Goal: Task Accomplishment & Management: Manage account settings

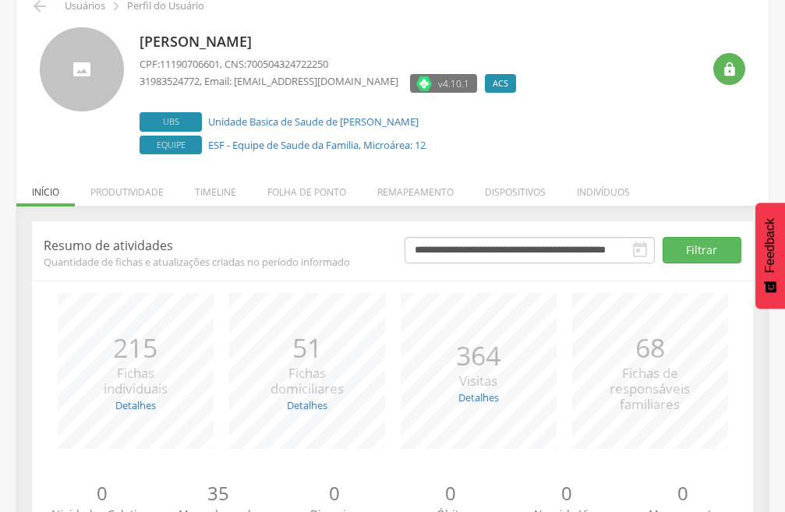
scroll to position [152, 0]
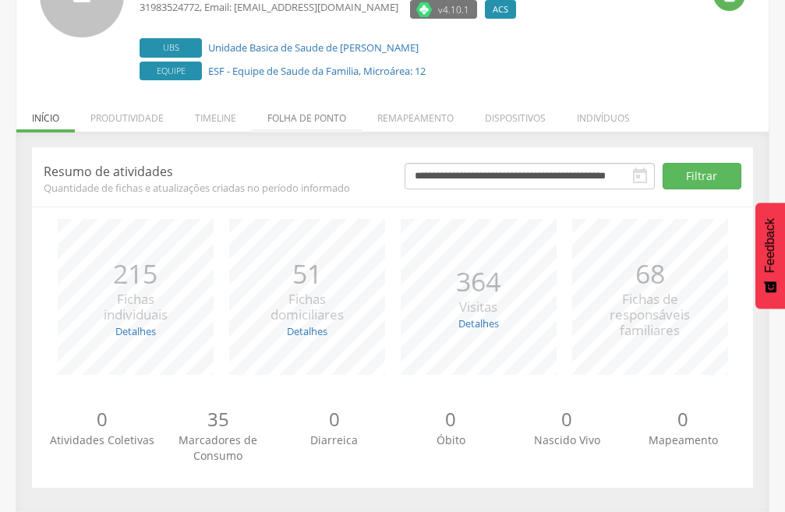
click at [324, 112] on li "Folha de ponto" at bounding box center [307, 114] width 110 height 37
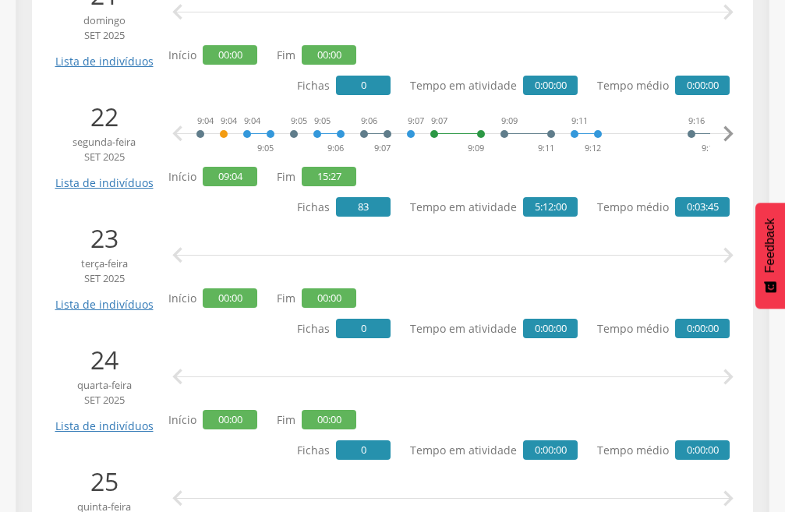
scroll to position [2695, 0]
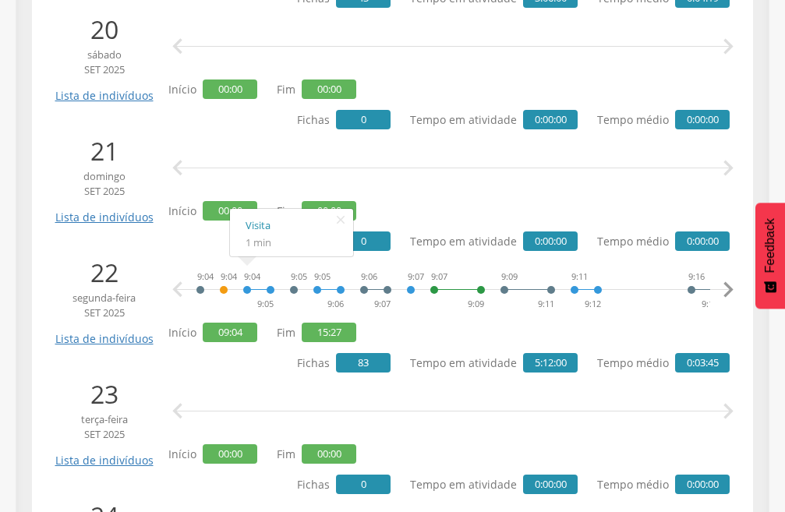
click at [271, 292] on div "9:04 9:05" at bounding box center [258, 290] width 33 height 47
click at [260, 228] on link "Visita" at bounding box center [292, 225] width 92 height 19
click at [322, 246] on link "Cadastro individual" at bounding box center [344, 240] width 105 height 19
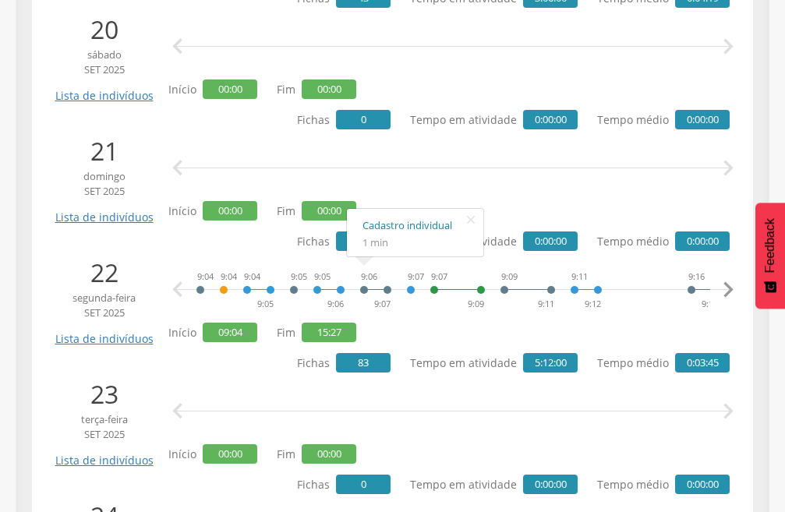
click at [392, 230] on link "Cadastro individual" at bounding box center [415, 225] width 105 height 19
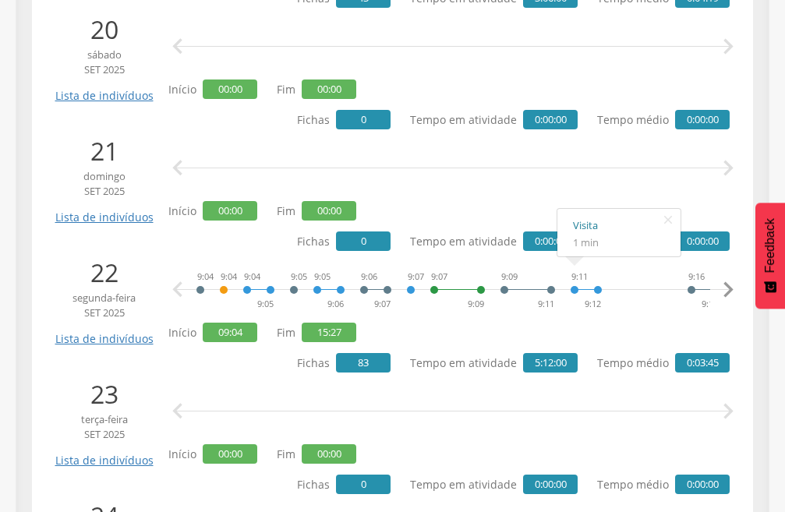
click at [585, 227] on link "Visita" at bounding box center [619, 225] width 92 height 19
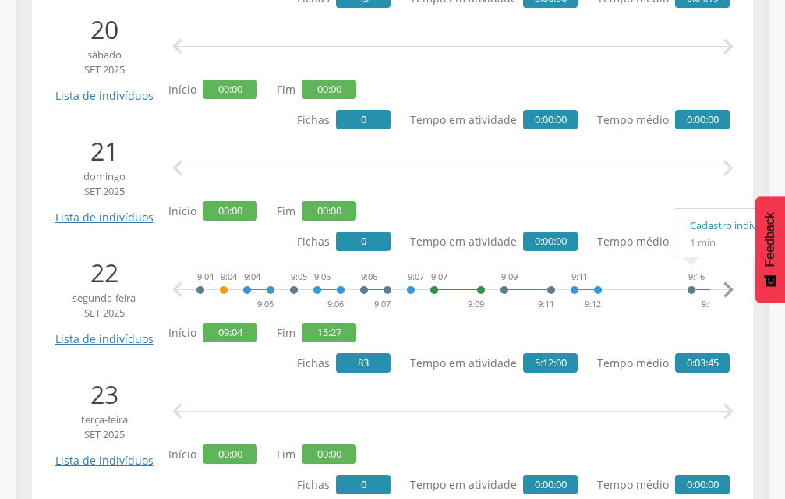
click at [718, 285] on icon "" at bounding box center [728, 289] width 31 height 31
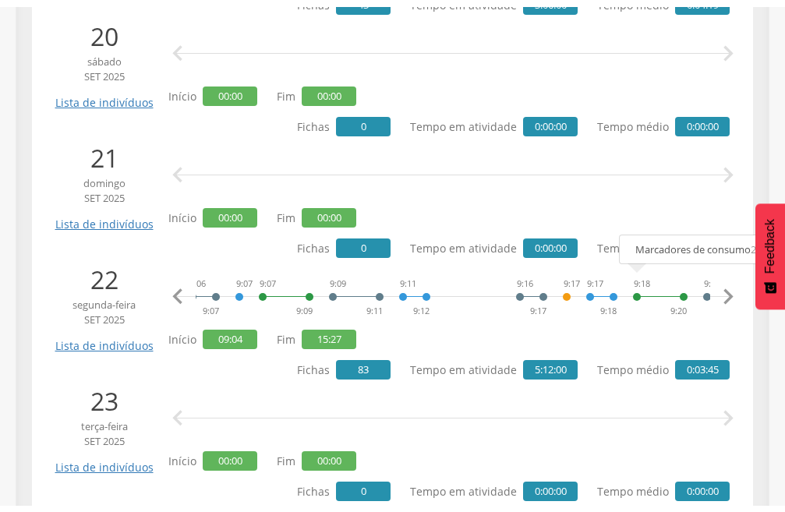
scroll to position [2773, 0]
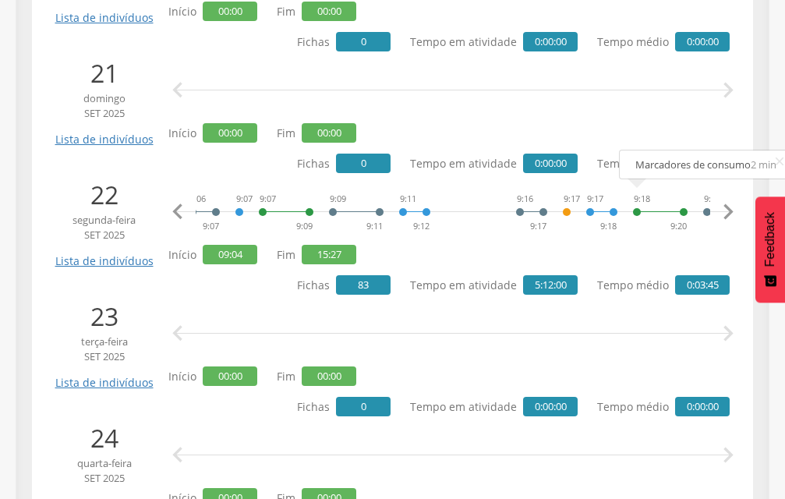
click at [727, 215] on icon "" at bounding box center [728, 211] width 31 height 31
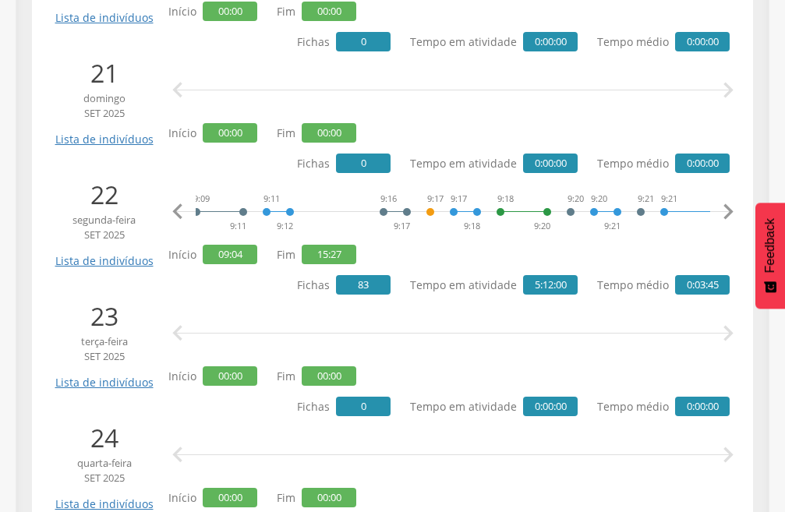
scroll to position [0, 343]
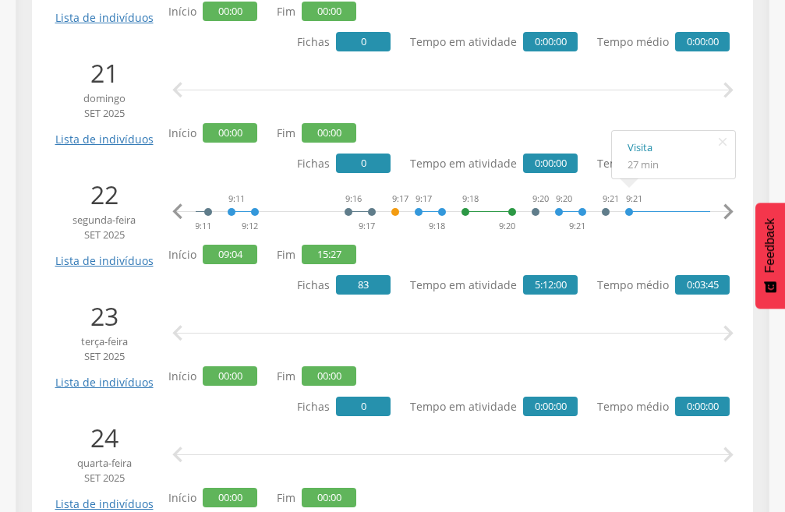
click at [649, 144] on link "Visita" at bounding box center [674, 147] width 92 height 19
click at [724, 208] on icon "" at bounding box center [728, 211] width 31 height 31
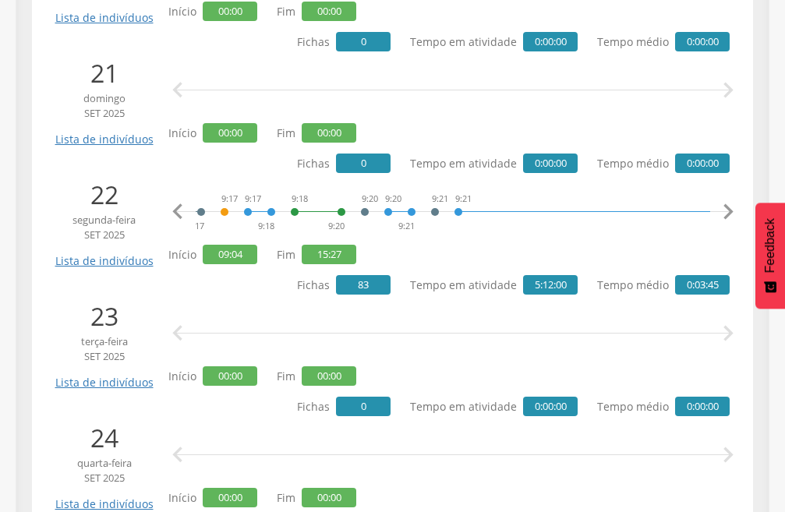
scroll to position [0, 515]
click at [476, 150] on link "Visita" at bounding box center [502, 147] width 92 height 19
click at [731, 206] on icon "" at bounding box center [728, 211] width 31 height 31
click at [731, 208] on icon "" at bounding box center [728, 211] width 31 height 31
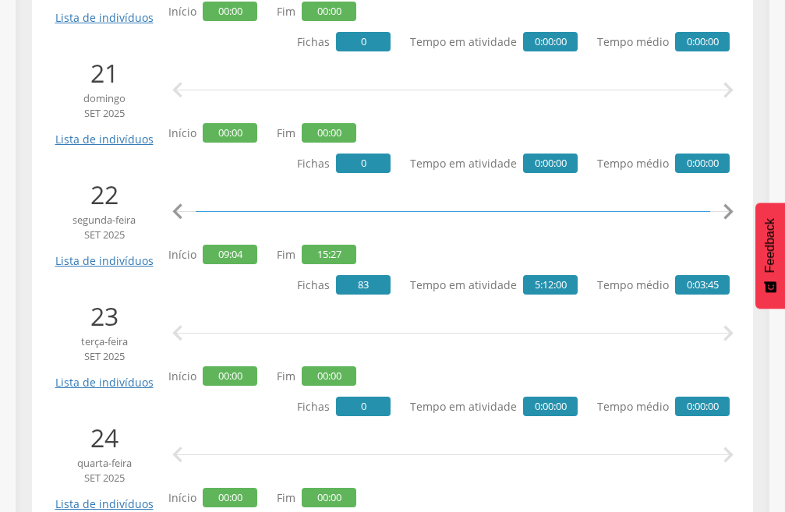
click at [731, 208] on icon "" at bounding box center [728, 211] width 31 height 31
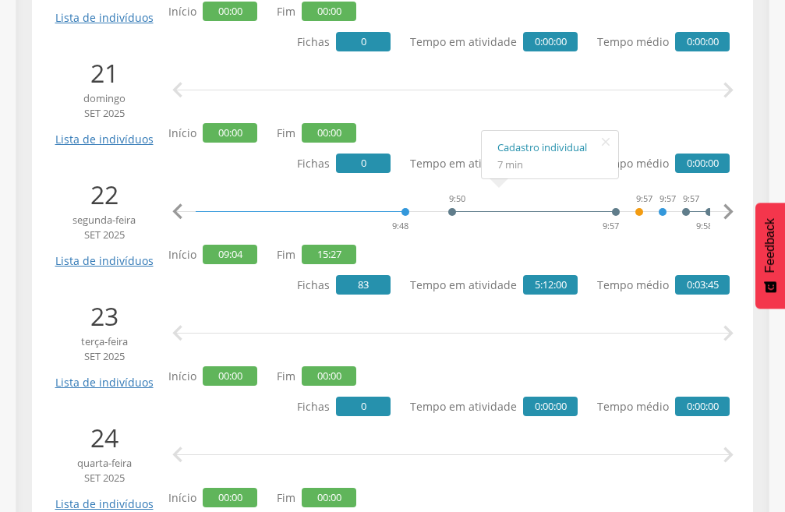
scroll to position [0, 1201]
click at [187, 211] on icon "" at bounding box center [177, 211] width 31 height 31
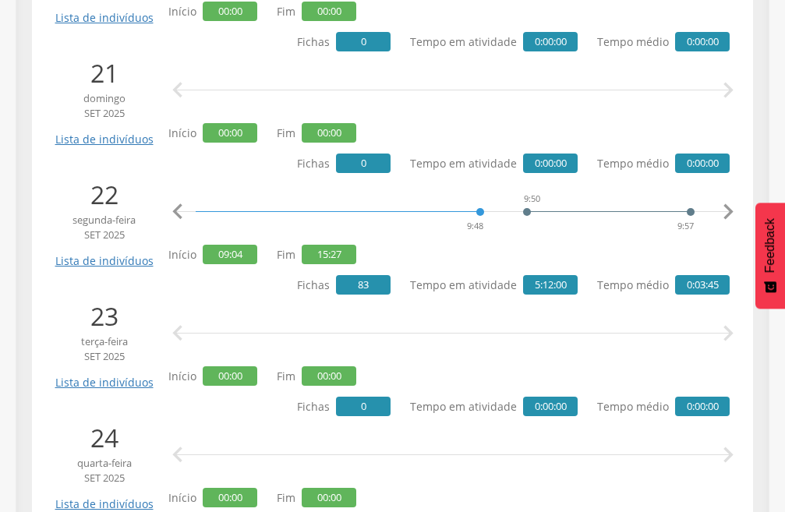
click at [187, 211] on icon "" at bounding box center [177, 211] width 31 height 31
click at [628, 206] on div at bounding box center [703, 200] width 164 height 23
click at [640, 143] on link "Cadastro individual" at bounding box center [672, 147] width 105 height 19
click at [727, 216] on icon "" at bounding box center [728, 211] width 31 height 31
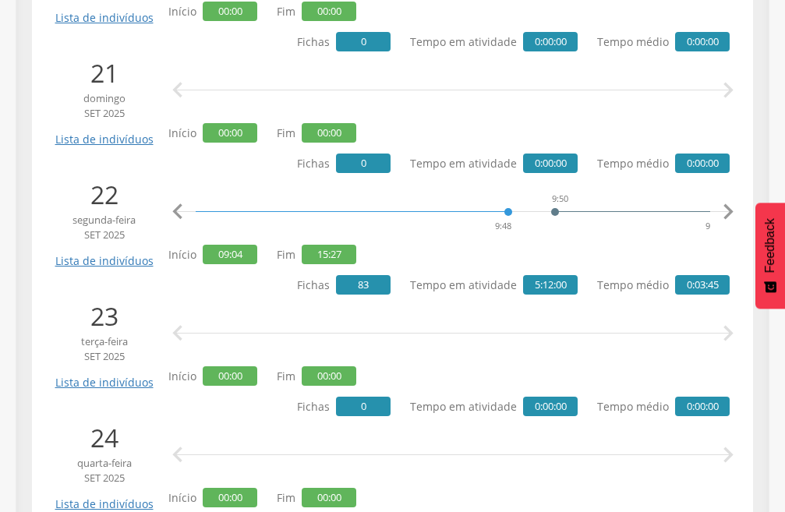
click at [727, 216] on icon "" at bounding box center [728, 211] width 31 height 31
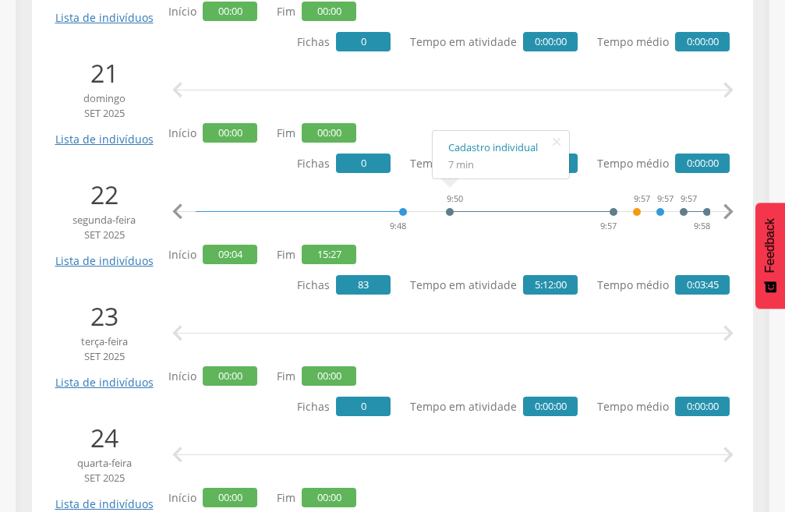
drag, startPoint x: 537, startPoint y: 196, endPoint x: 590, endPoint y: 195, distance: 53.0
click at [590, 195] on div at bounding box center [532, 200] width 164 height 23
click at [606, 189] on div "9:04 9:04 9:04 9:05 9:05 9:05 9:06 9:06 9:07 9:07 9:07 9:09 9:09 9:11 9:11 9:12…" at bounding box center [453, 212] width 554 height 47
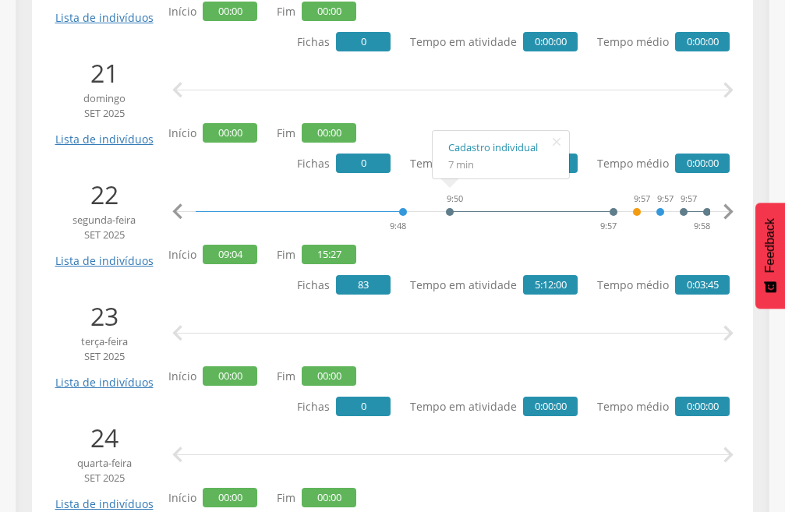
click at [606, 189] on div "9:04 9:04 9:04 9:05 9:05 9:05 9:06 9:06 9:07 9:07 9:07 9:09 9:09 9:11 9:11 9:12…" at bounding box center [453, 212] width 554 height 47
click at [600, 189] on div "9:04 9:04 9:04 9:05 9:05 9:05 9:06 9:06 9:07 9:07 9:07 9:09 9:09 9:11 9:11 9:12…" at bounding box center [453, 212] width 554 height 47
drag, startPoint x: 595, startPoint y: 168, endPoint x: 472, endPoint y: 157, distance: 123.6
drag, startPoint x: 449, startPoint y: 156, endPoint x: 377, endPoint y: 145, distance: 72.6
drag, startPoint x: 377, startPoint y: 145, endPoint x: 579, endPoint y: 125, distance: 203.0
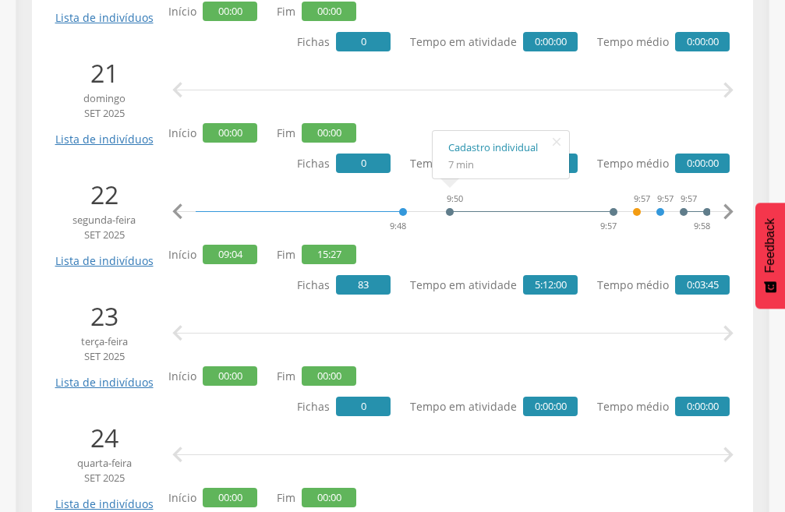
click at [579, 125] on div "  Início 00:00 Fim 00:00 Fichas 0 Tempo em atividade 0:00:00 Tempo médio 0:00…" at bounding box center [448, 100] width 561 height 90
click at [482, 147] on link "Cadastro individual" at bounding box center [500, 147] width 105 height 19
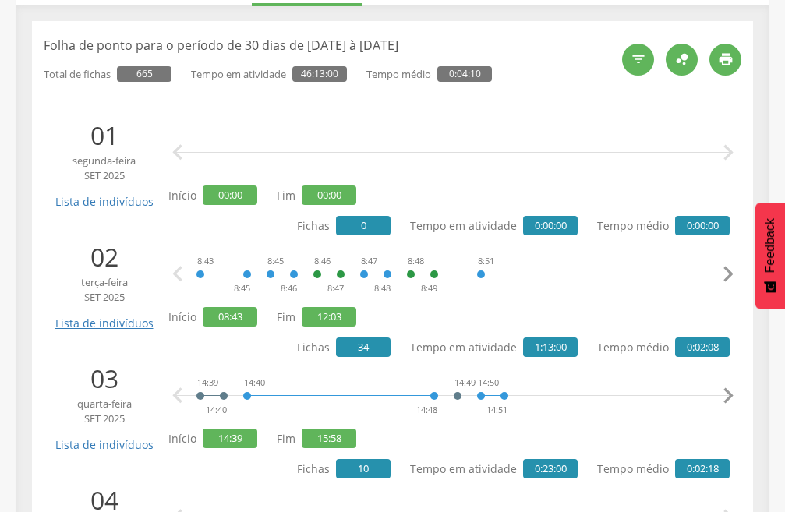
scroll to position [0, 0]
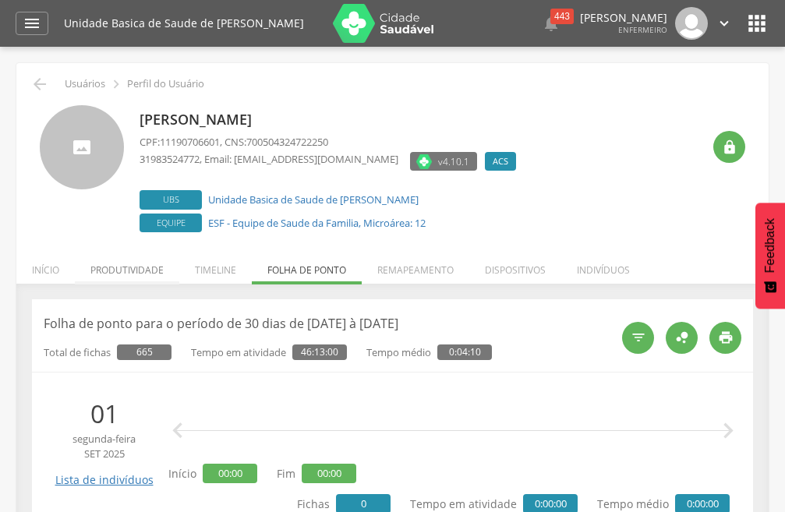
click at [125, 270] on li "Produtividade" at bounding box center [127, 266] width 104 height 37
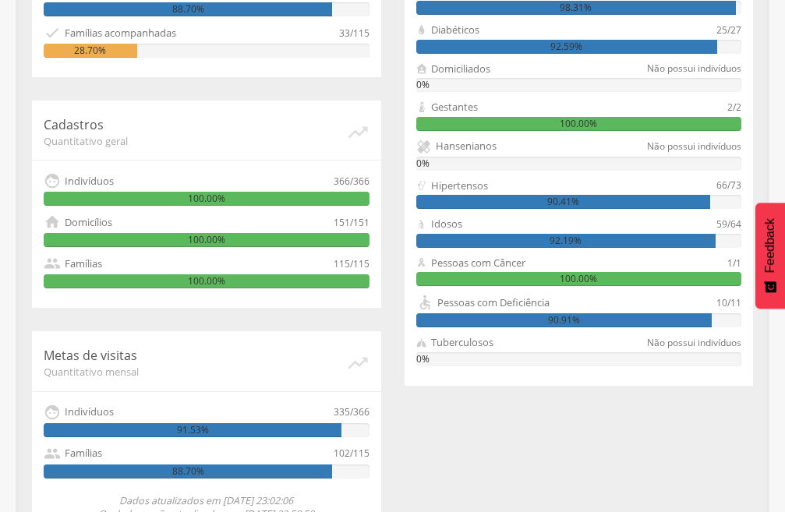
scroll to position [505, 0]
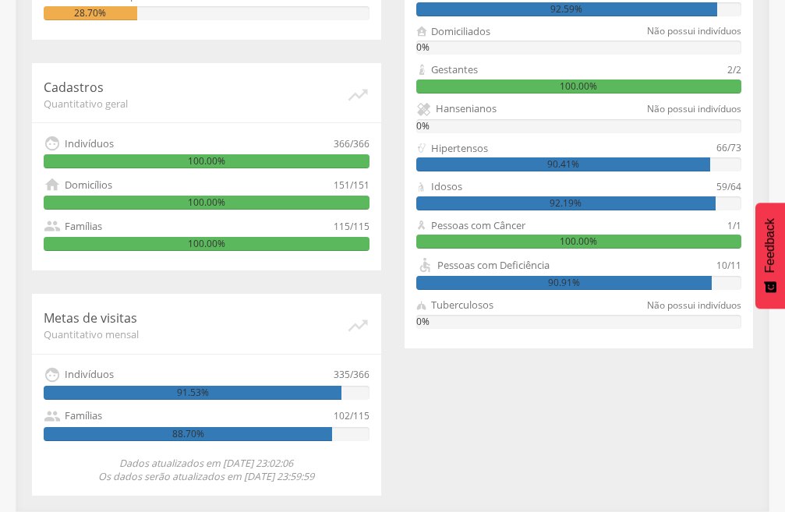
click at [389, 320] on div "Acompanhamento Quantitativo mensal   Visitas 364/366 99.45%  Famílias visita…" at bounding box center [206, 164] width 373 height 664
click at [379, 327] on div "Metas de visitas Quantitativo mensal   Indivíduos 335/366 91.53%  Famílias 1…" at bounding box center [206, 395] width 349 height 202
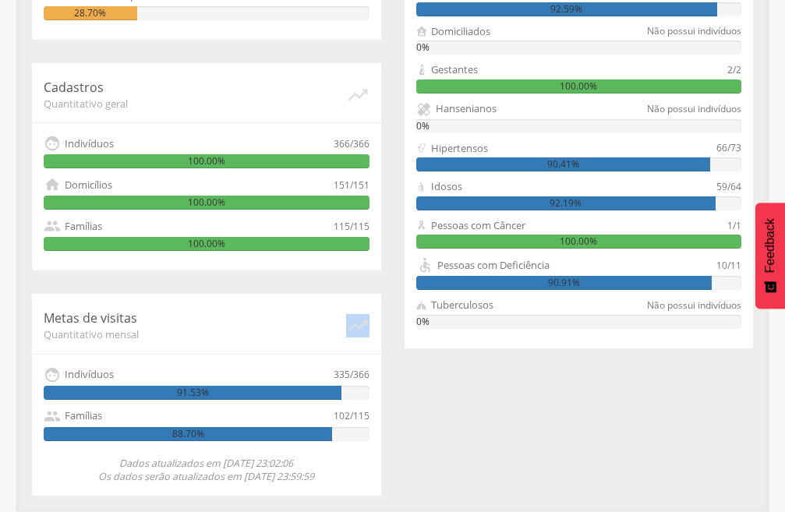
click at [378, 328] on div "Metas de visitas Quantitativo mensal   Indivíduos 335/366 91.53%  Famílias 1…" at bounding box center [206, 395] width 349 height 202
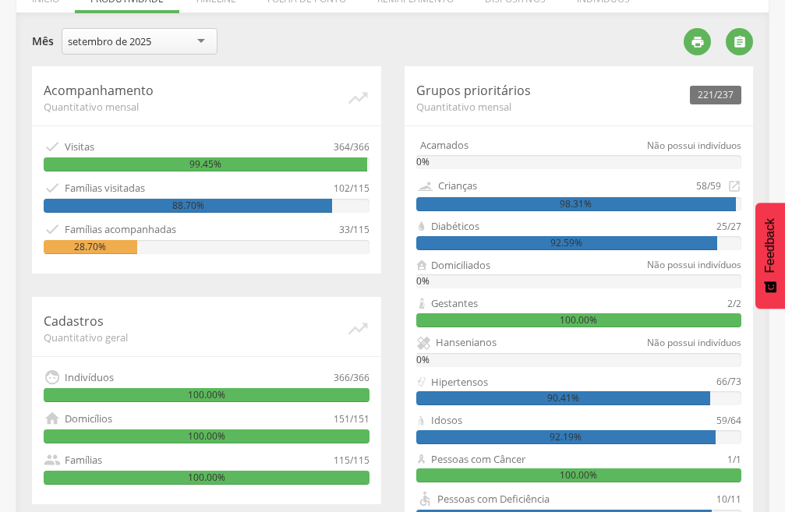
scroll to position [193, 0]
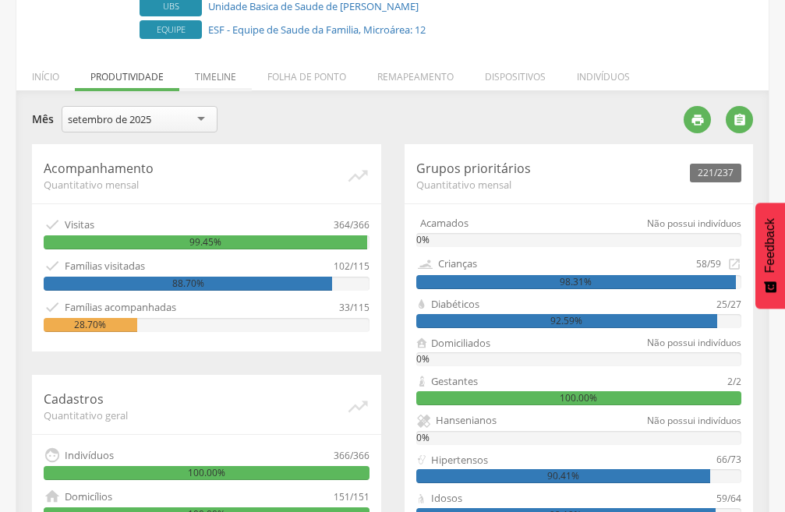
click at [224, 76] on li "Timeline" at bounding box center [215, 73] width 73 height 37
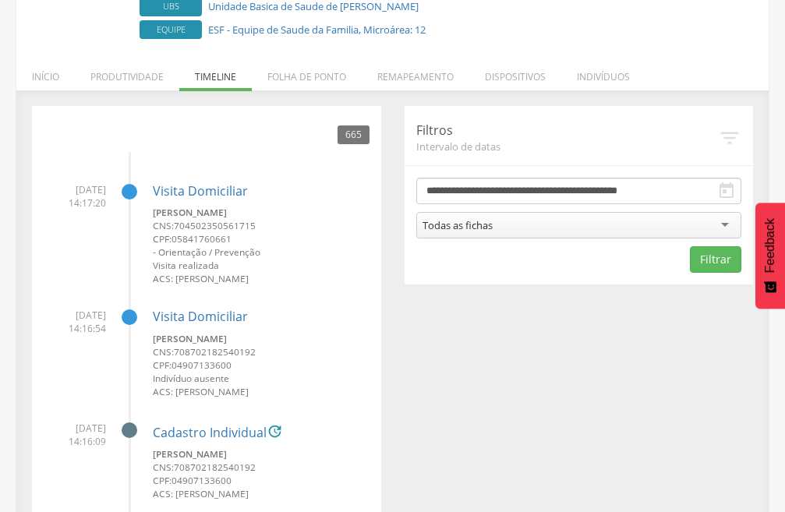
drag, startPoint x: 404, startPoint y: 269, endPoint x: 415, endPoint y: 282, distance: 17.2
click at [410, 282] on div "**********" at bounding box center [579, 195] width 349 height 179
click at [306, 78] on li "Folha de ponto" at bounding box center [307, 73] width 110 height 37
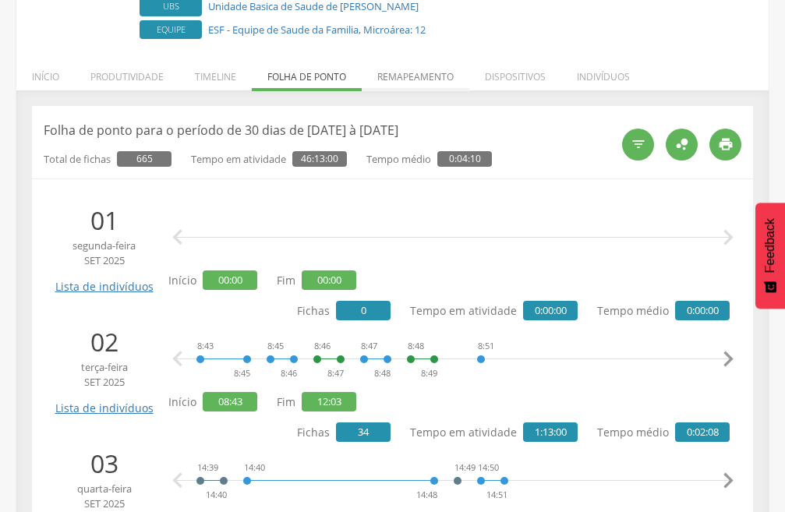
click at [409, 76] on li "Remapeamento" at bounding box center [416, 73] width 108 height 37
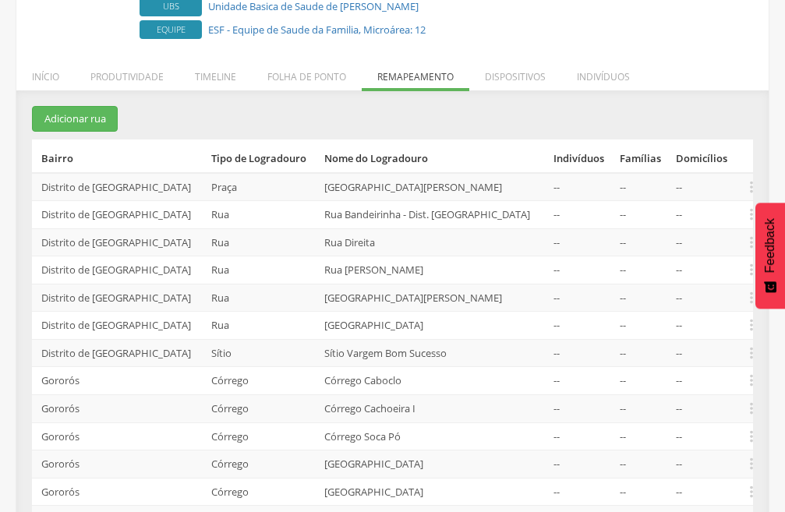
click at [411, 87] on div " Usuários  Perfil do Usuário Luana Goncalves Vertelo CPF: 11190706601 , CNS: …" at bounding box center [392, 242] width 752 height 745
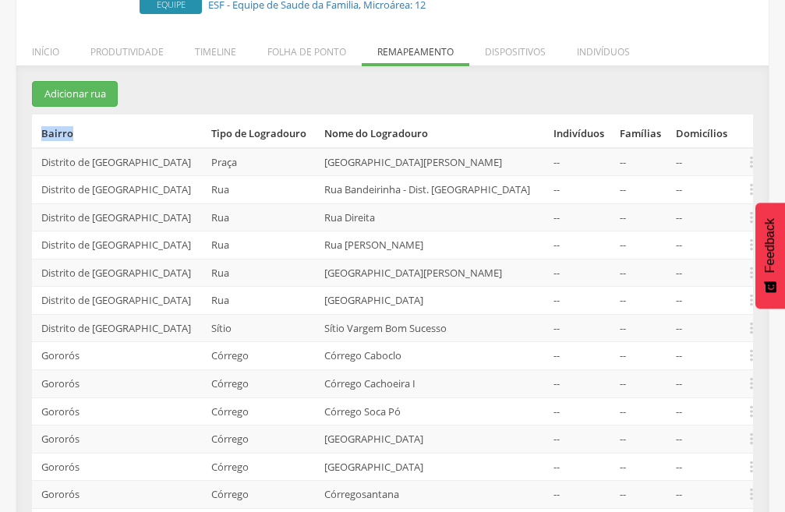
scroll to position [0, 0]
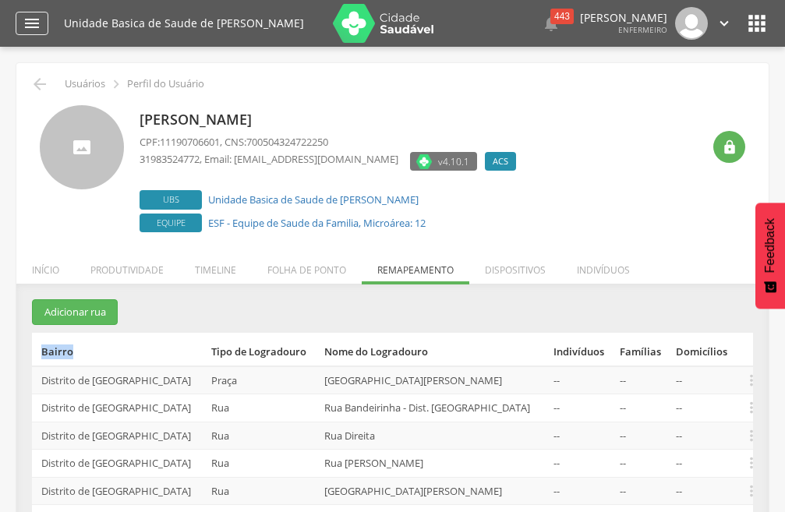
click at [34, 14] on icon "" at bounding box center [32, 23] width 19 height 19
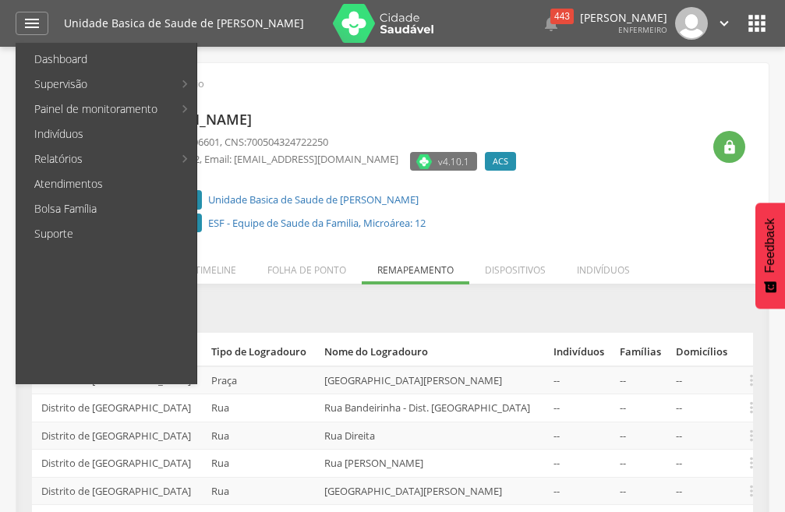
click at [490, 37] on div " 443  Lorem ipsum dolor sit amet, sed do eiusmod tempor incididunt ut labore …" at bounding box center [604, 23] width 257 height 33
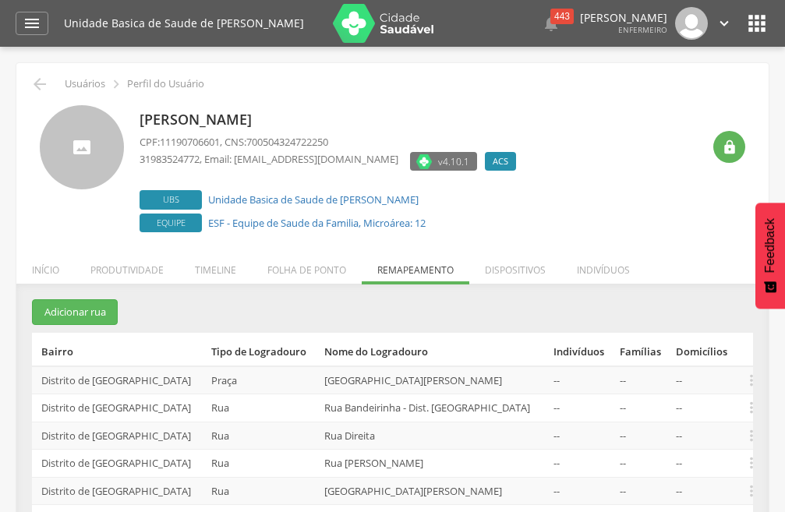
click at [754, 23] on icon "" at bounding box center [757, 23] width 25 height 25
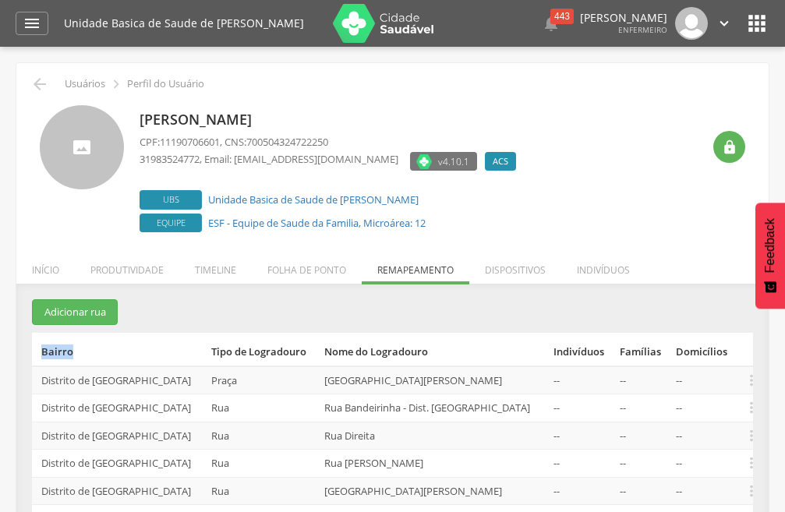
scroll to position [78, 0]
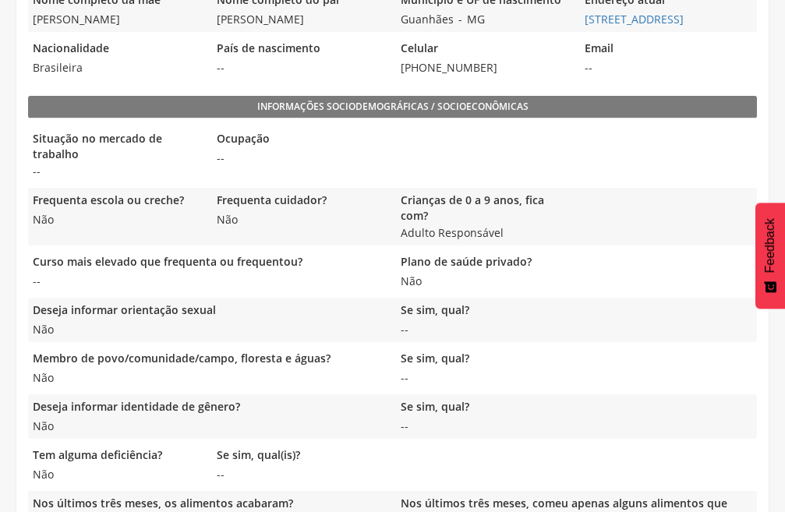
scroll to position [237, 0]
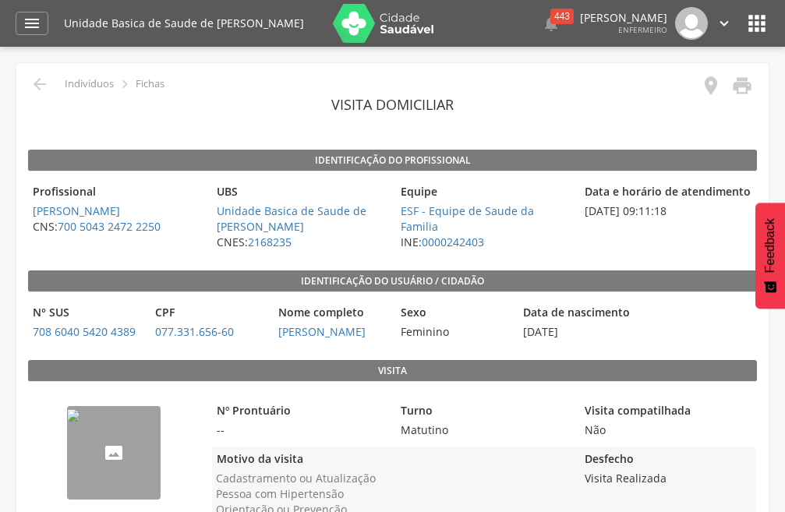
scroll to position [183, 0]
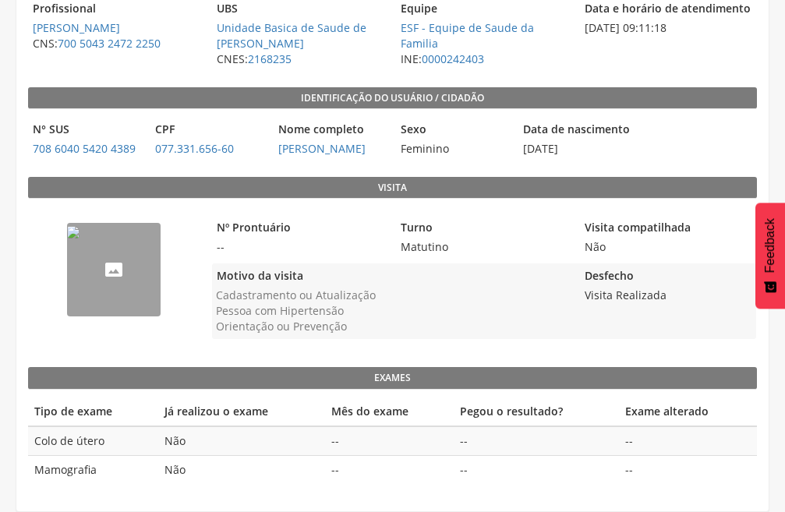
click at [80, 239] on img "--" at bounding box center [73, 232] width 12 height 12
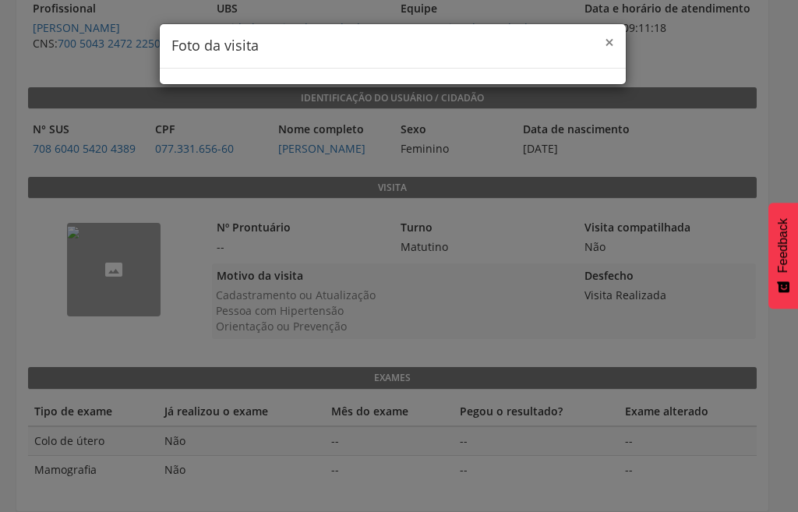
click at [605, 45] on span "×" at bounding box center [609, 42] width 9 height 22
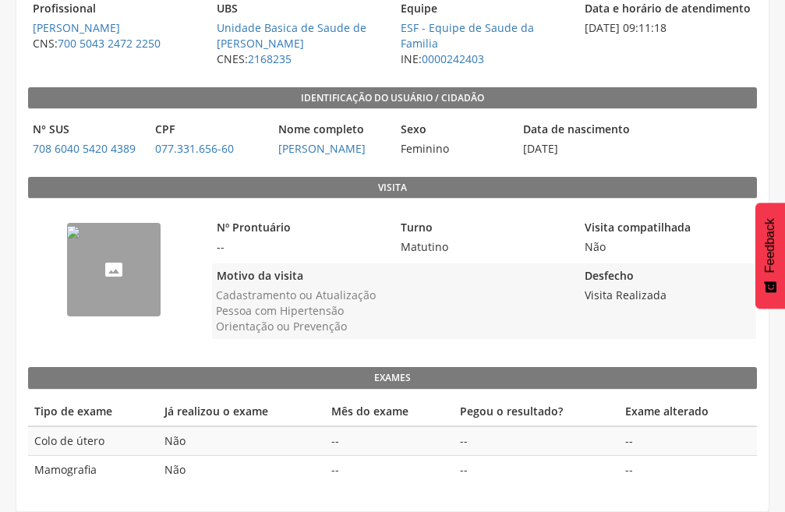
scroll to position [0, 0]
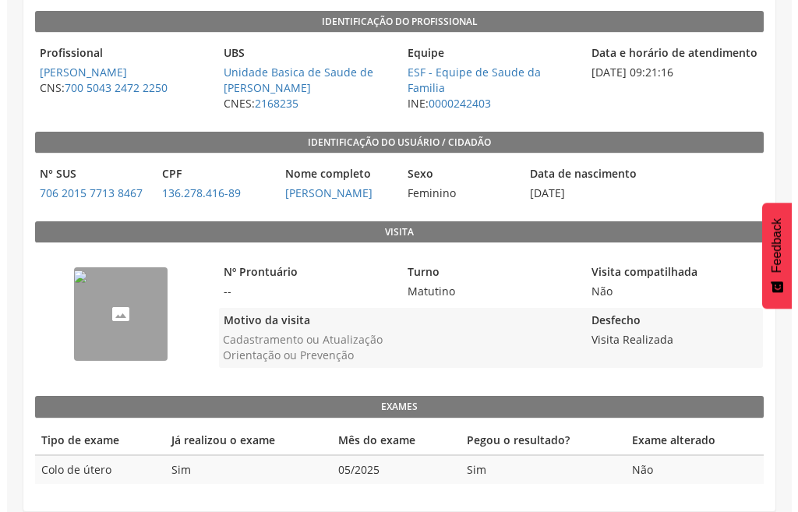
scroll to position [154, 0]
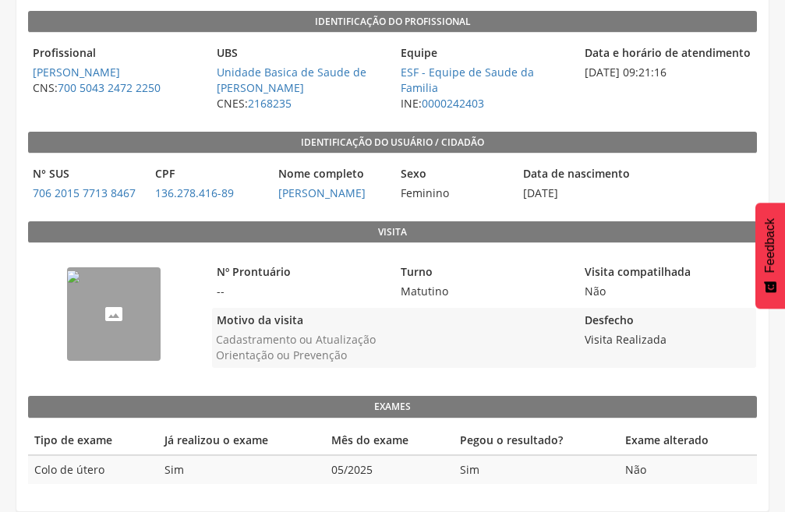
click at [80, 283] on img "--" at bounding box center [73, 277] width 12 height 12
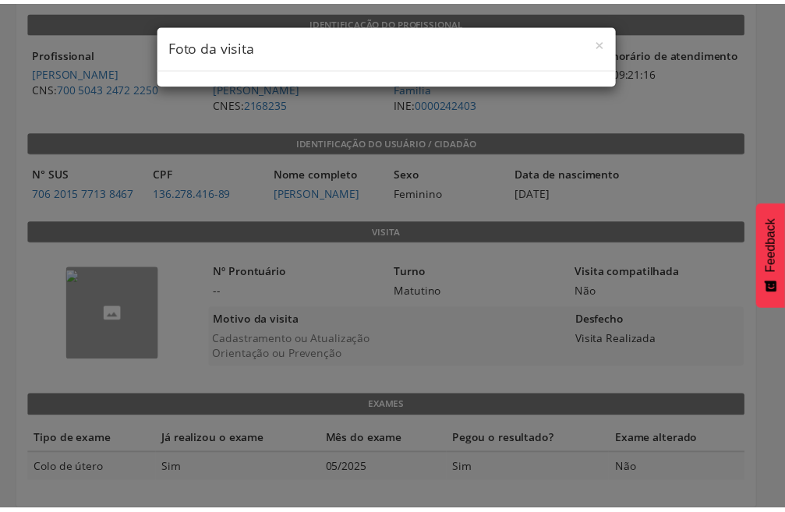
scroll to position [0, 0]
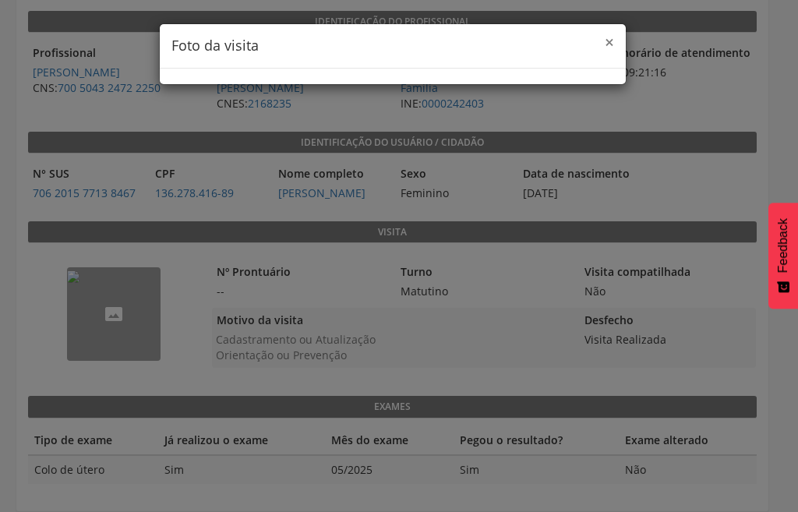
click at [605, 46] on span "×" at bounding box center [609, 42] width 9 height 22
